Goal: Task Accomplishment & Management: Complete application form

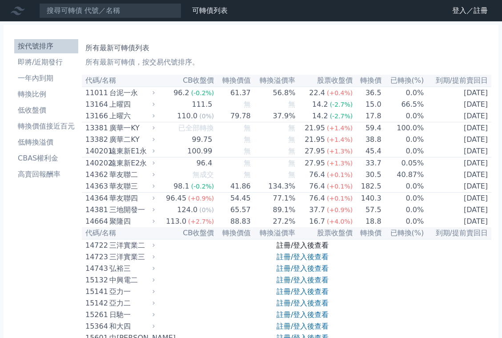
click at [293, 250] on link "註冊/登入後查看" at bounding box center [303, 245] width 52 height 8
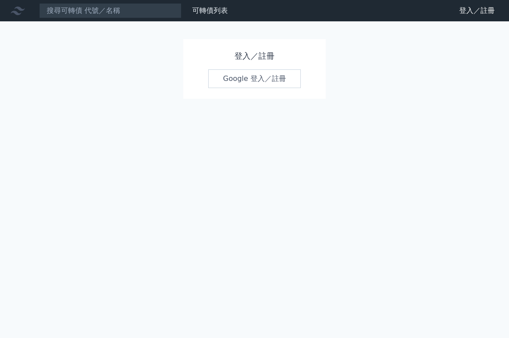
click at [261, 80] on link "Google 登入／註冊" at bounding box center [254, 78] width 93 height 19
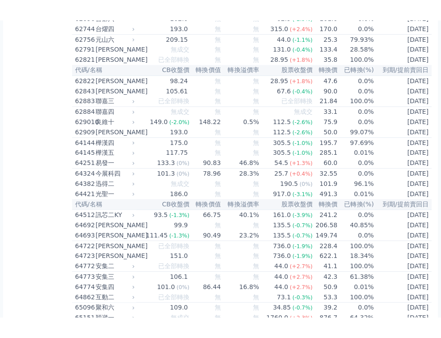
scroll to position [3572, 0]
